Goal: Navigation & Orientation: Find specific page/section

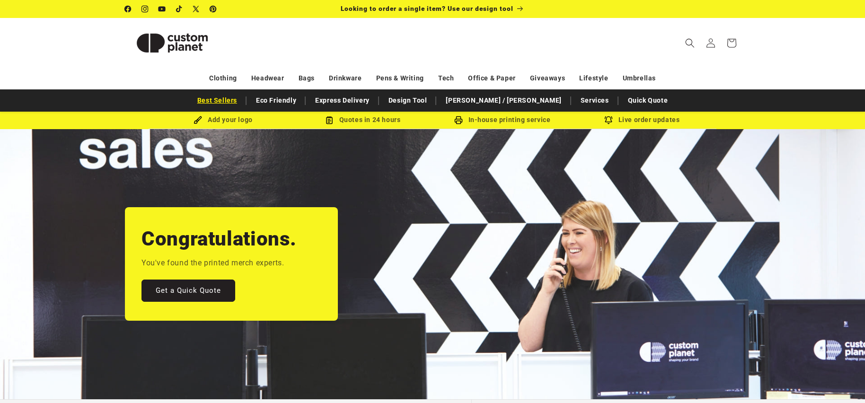
click at [242, 97] on link "Best Sellers" at bounding box center [217, 100] width 49 height 17
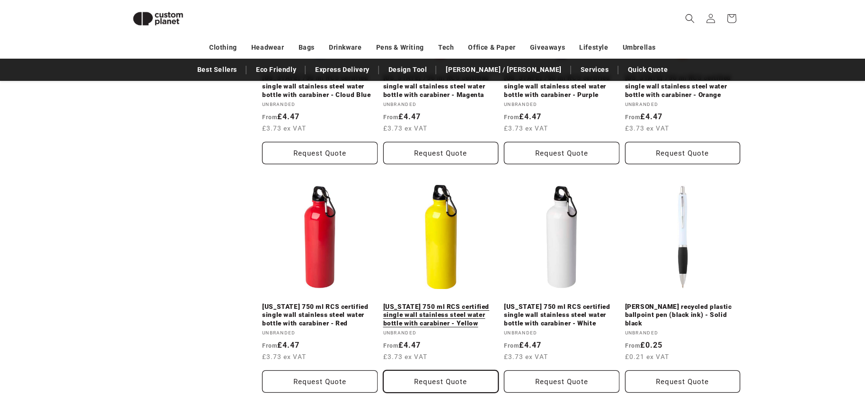
scroll to position [1038, 0]
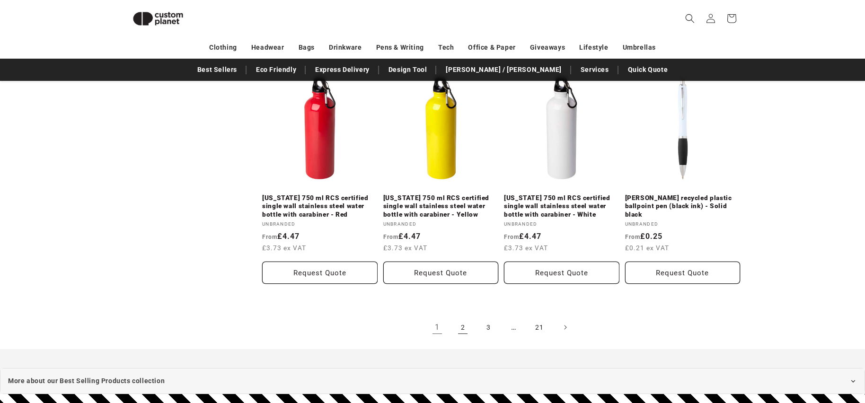
click at [458, 317] on link "2" at bounding box center [462, 327] width 21 height 21
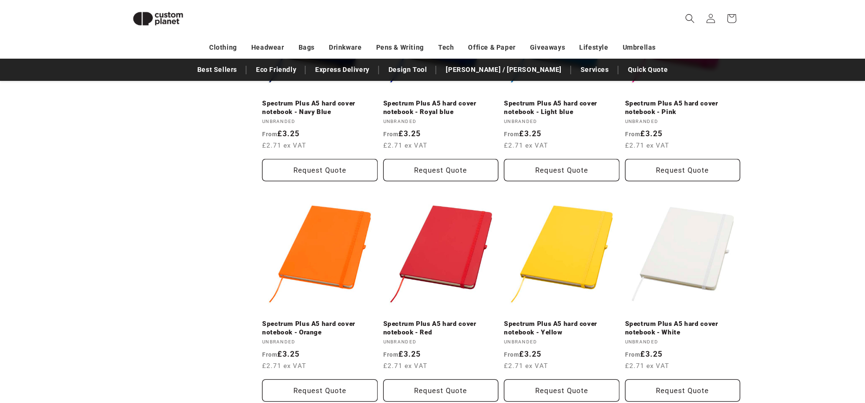
scroll to position [1088, 0]
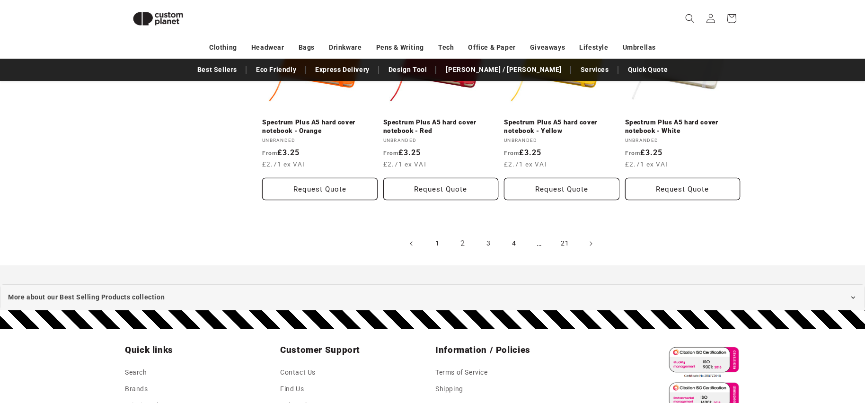
click at [492, 240] on link "3" at bounding box center [488, 243] width 21 height 21
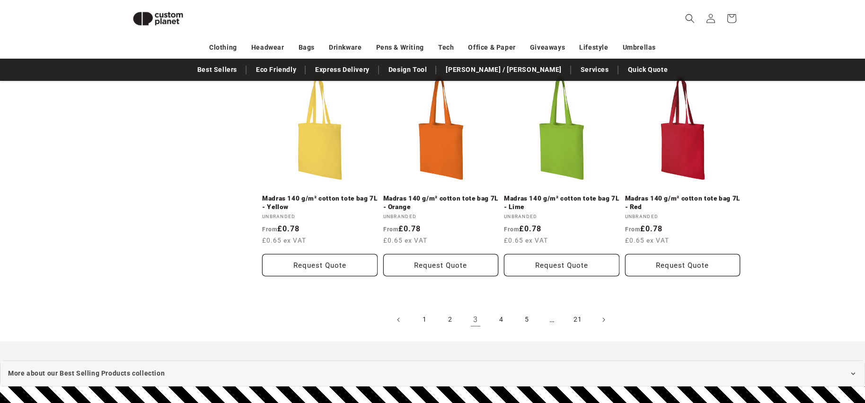
scroll to position [1069, 0]
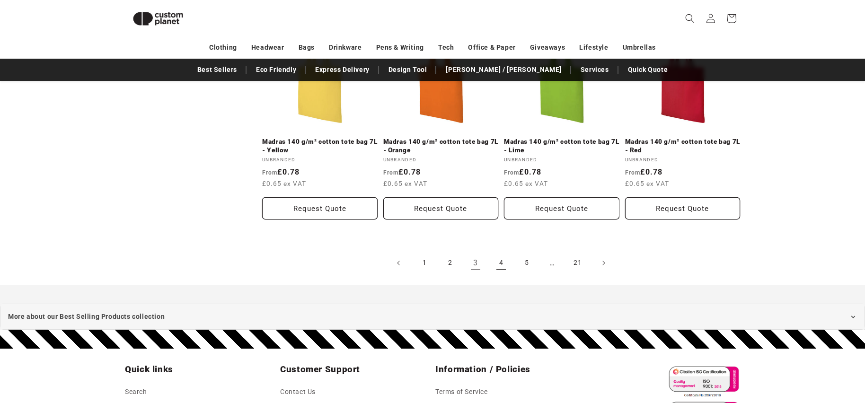
click at [501, 260] on link "4" at bounding box center [501, 263] width 21 height 21
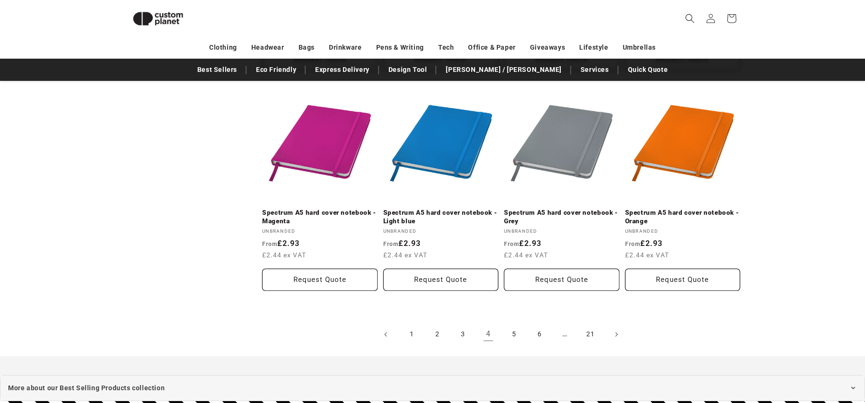
scroll to position [1025, 0]
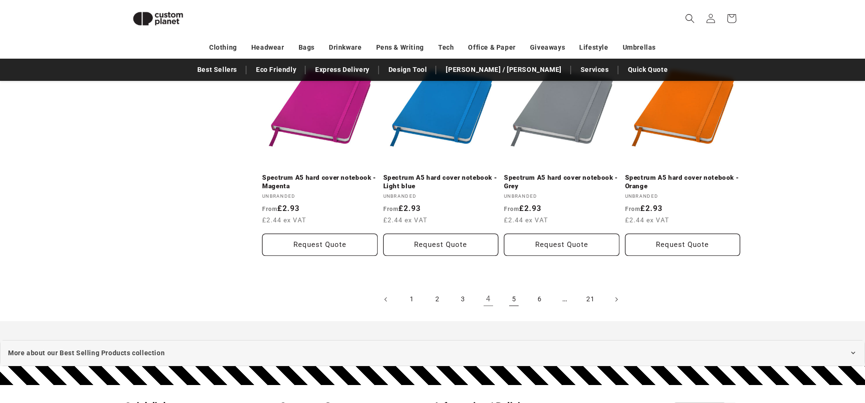
click at [513, 308] on link "5" at bounding box center [513, 299] width 21 height 21
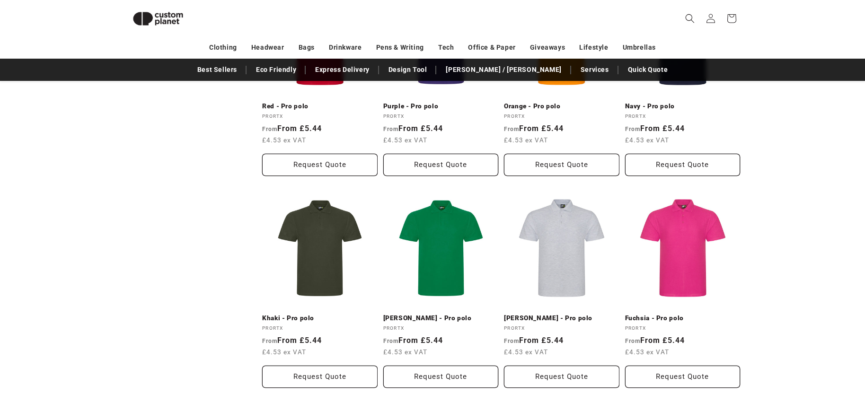
scroll to position [768, 0]
